Goal: Navigation & Orientation: Find specific page/section

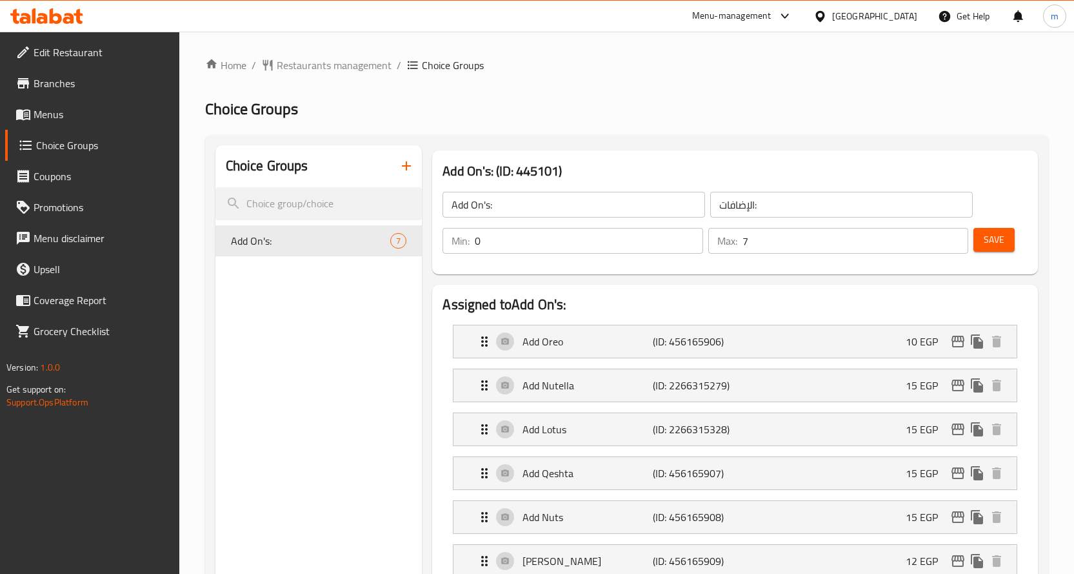
click at [110, 116] on span "Menus" at bounding box center [101, 113] width 135 height 15
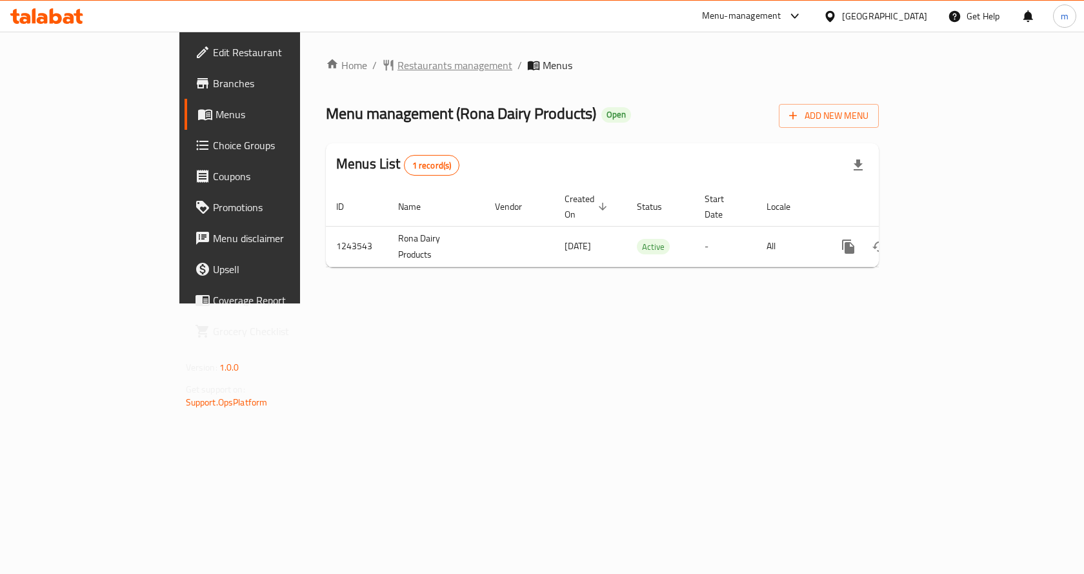
click at [397, 59] on span "Restaurants management" at bounding box center [454, 64] width 115 height 15
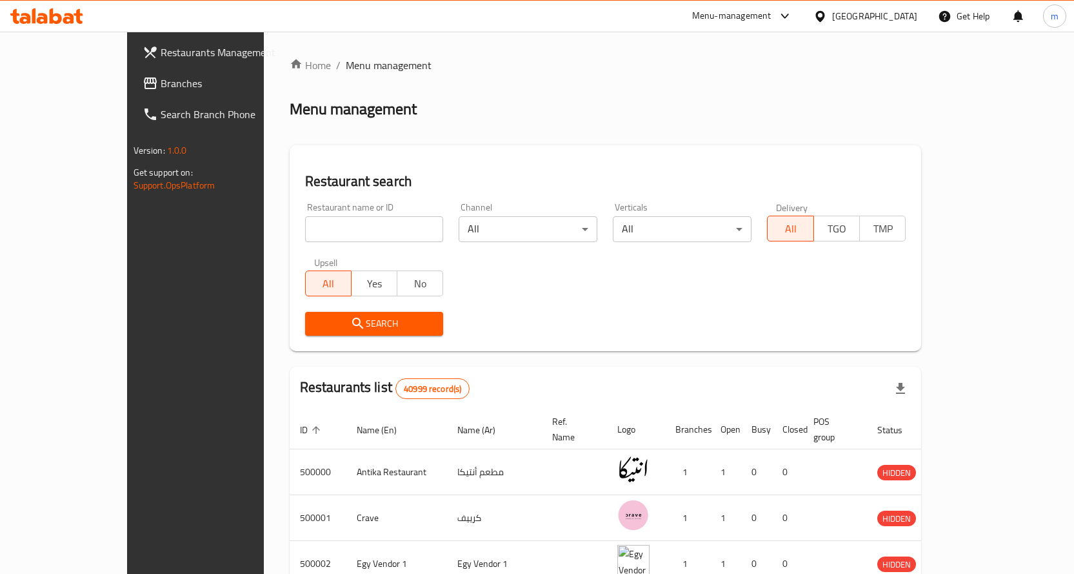
click at [161, 85] on span "Branches" at bounding box center [228, 82] width 135 height 15
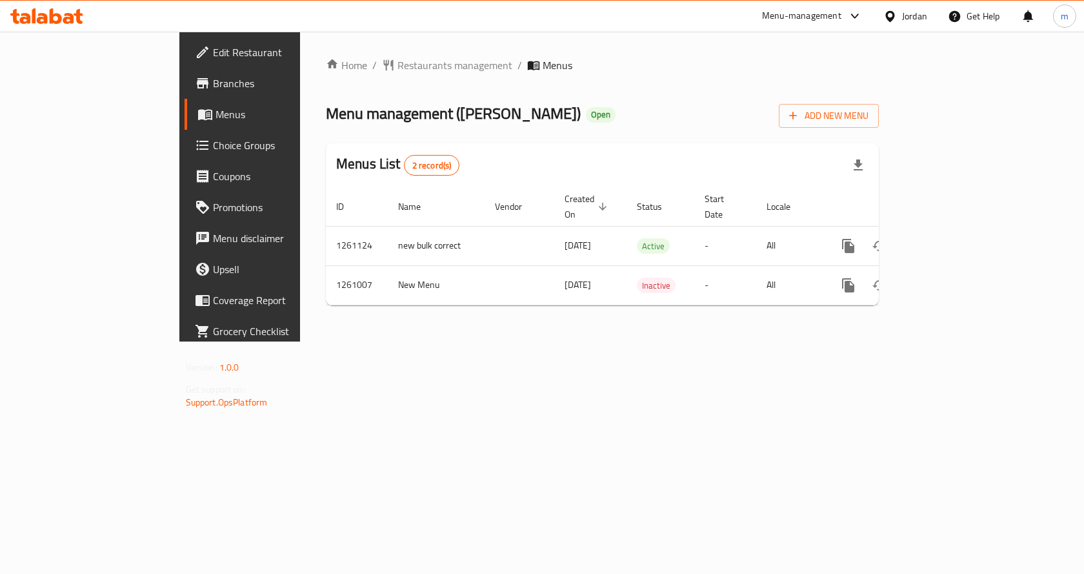
click at [213, 145] on span "Choice Groups" at bounding box center [281, 144] width 137 height 15
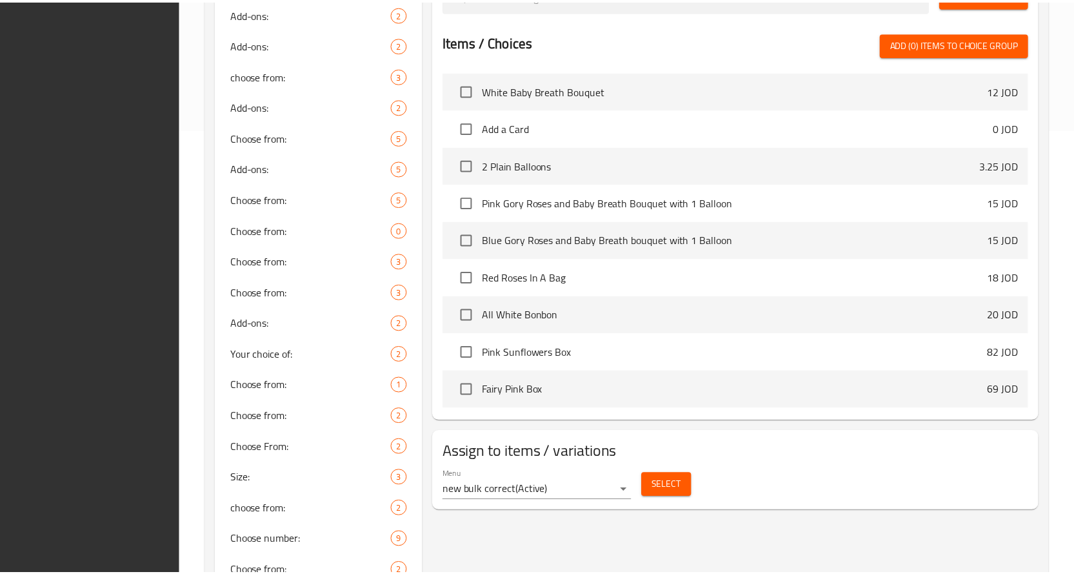
scroll to position [529, 0]
